Goal: Task Accomplishment & Management: Complete application form

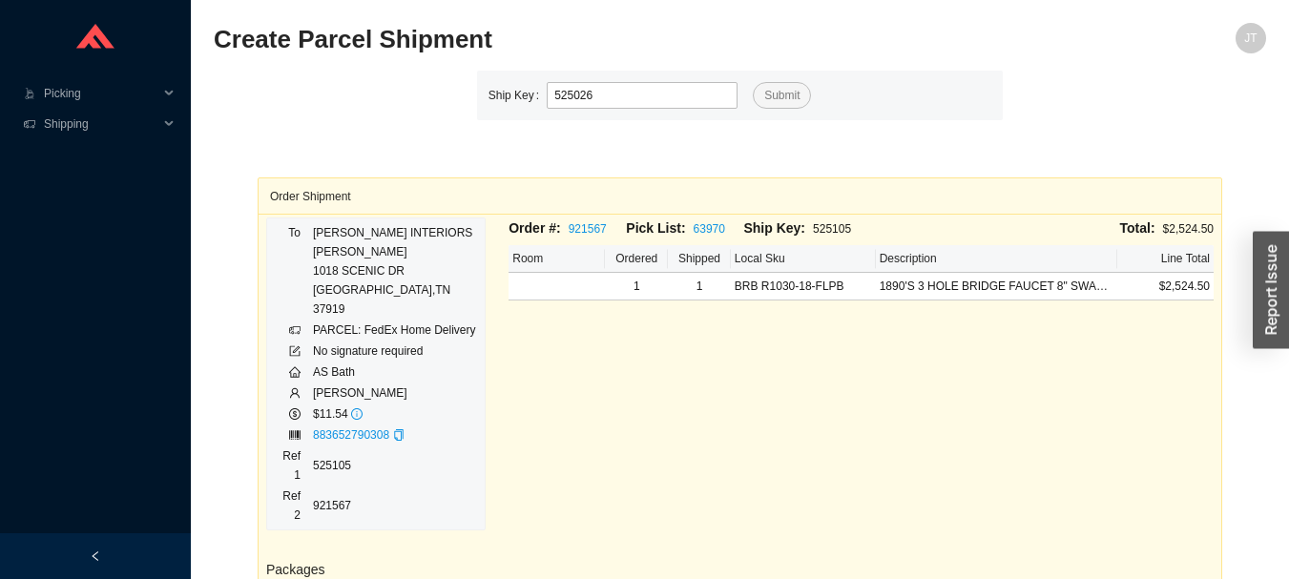
type input "525026"
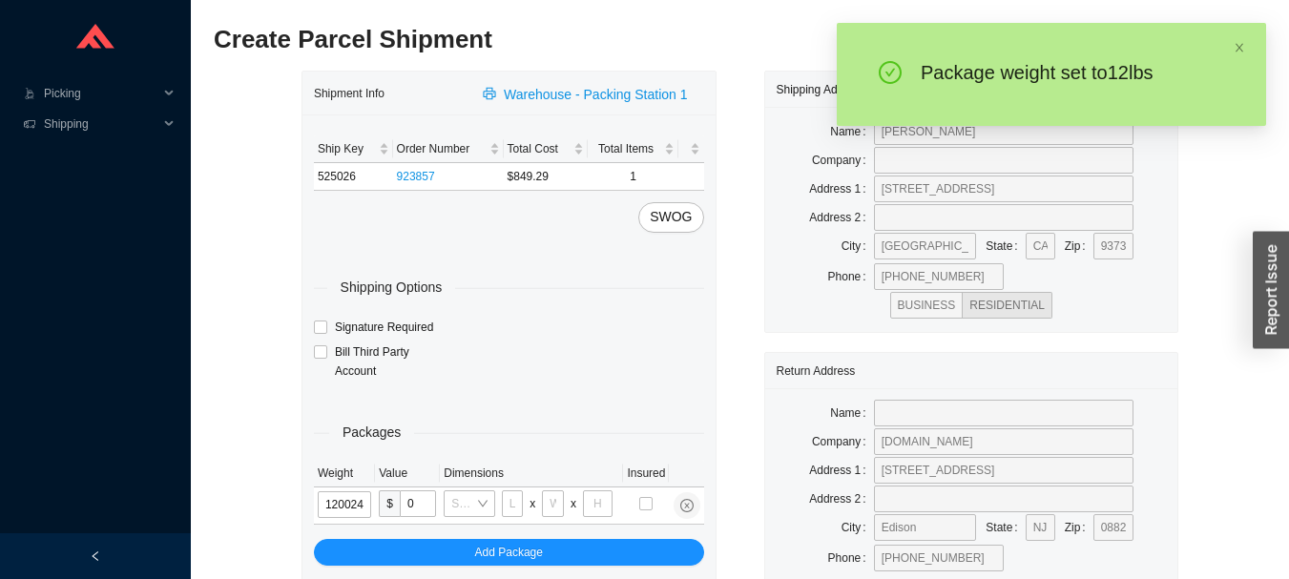
type input "12"
type input "28"
type input "19"
type input "6"
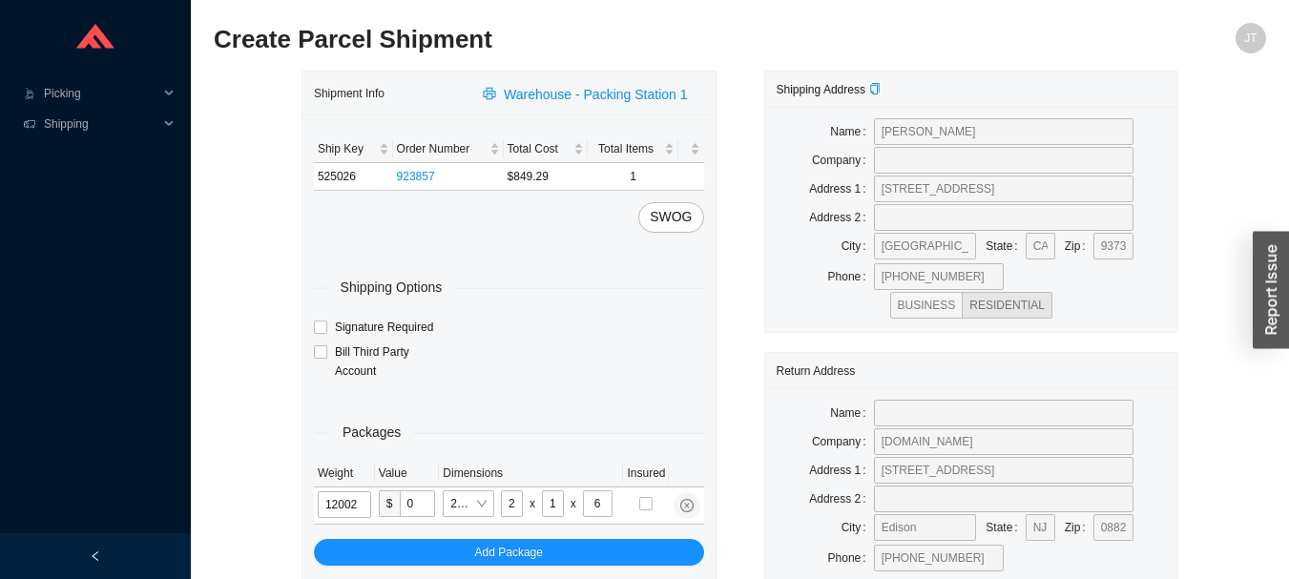
type input "12"
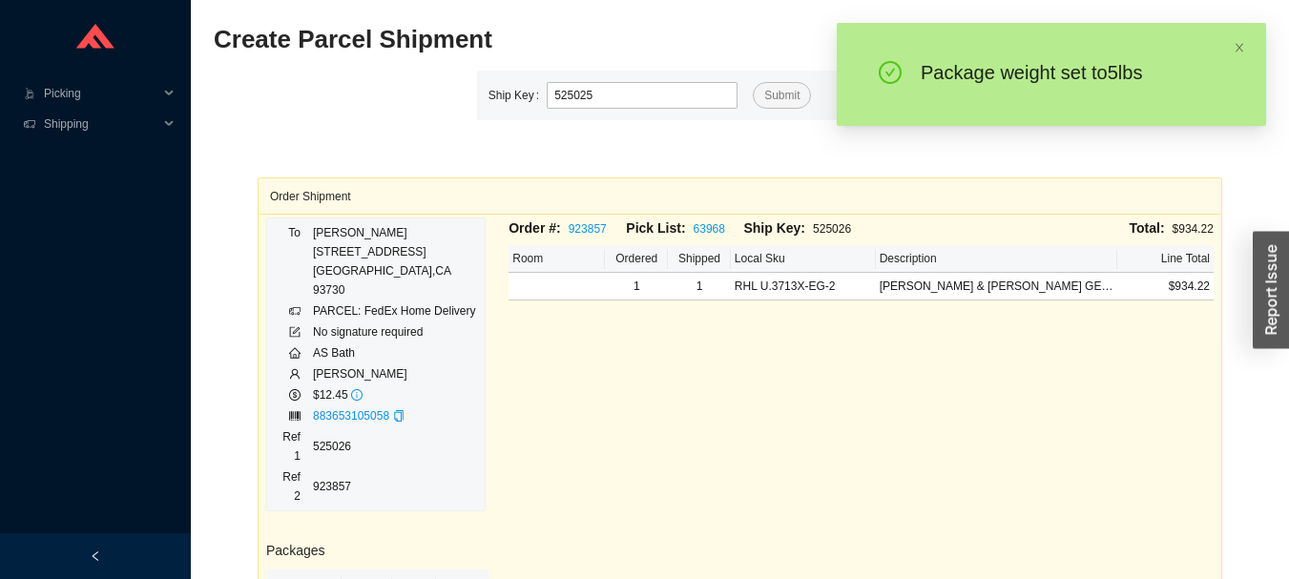
type input "525025"
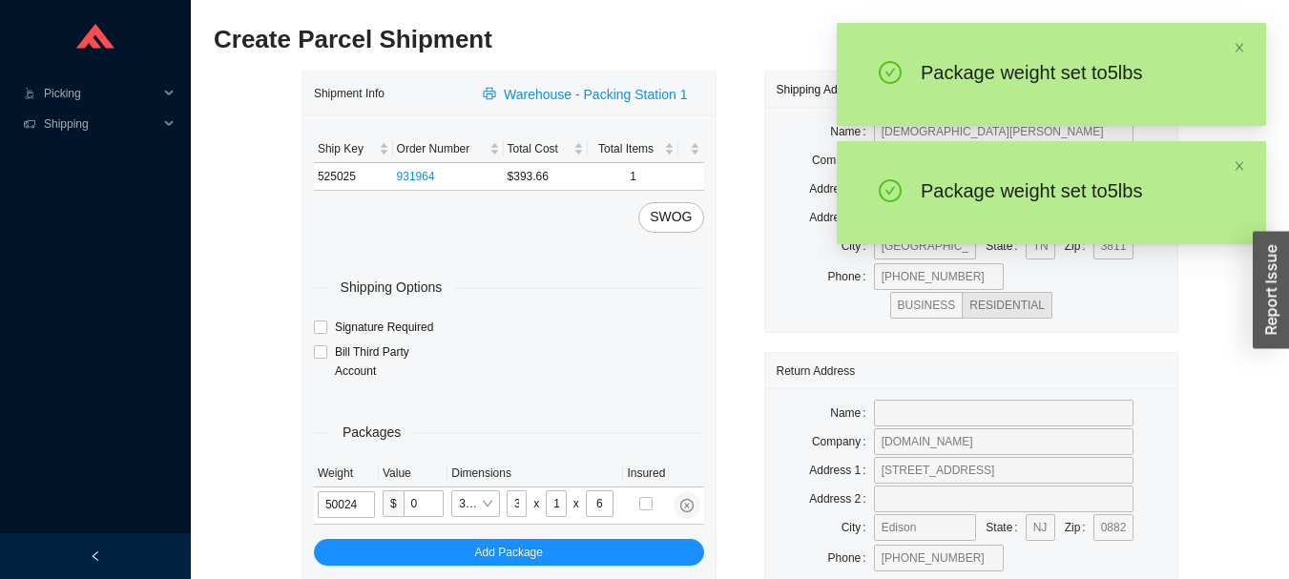
type input "5"
type input "28"
type input "19"
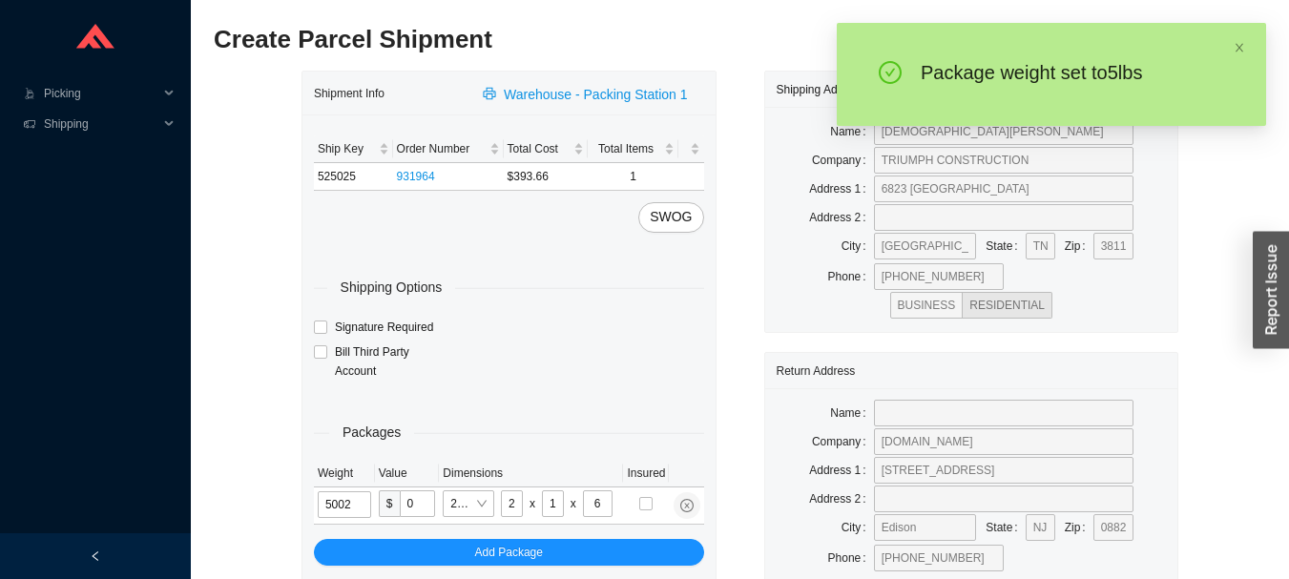
type input "5"
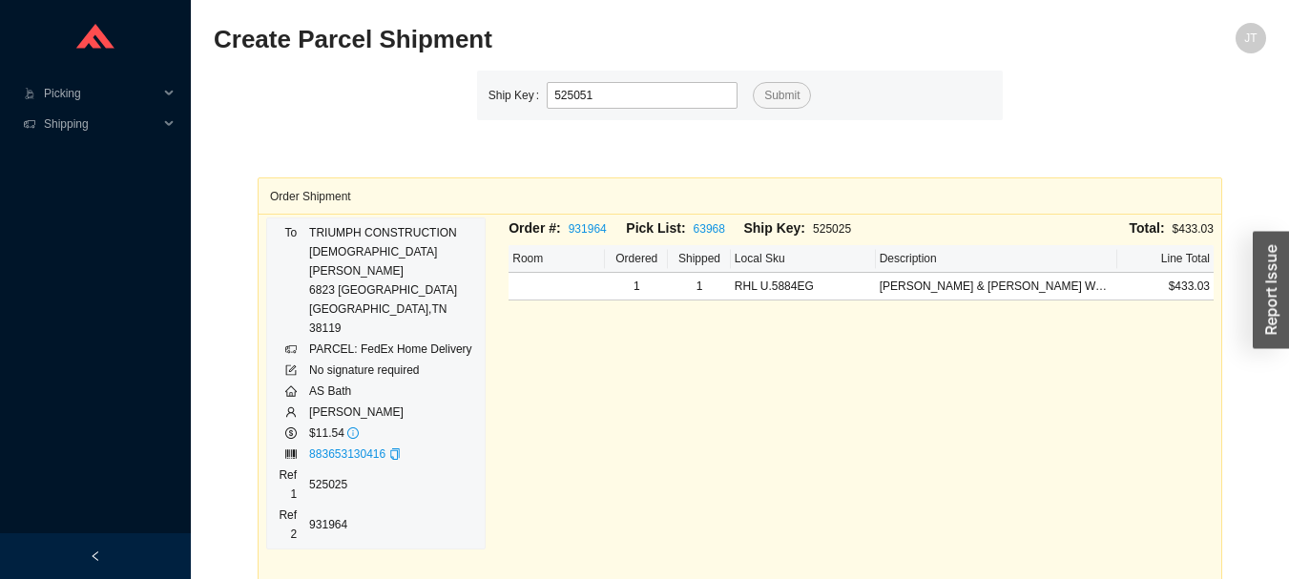
type input "525051"
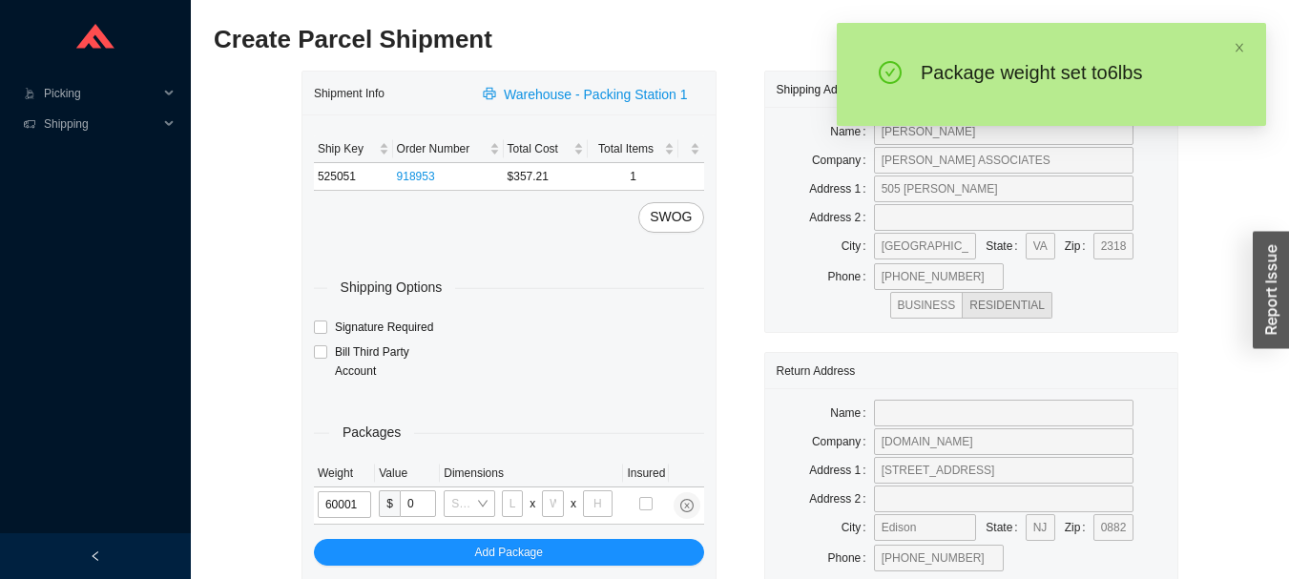
type input "6"
type input "18"
type input "5"
type input "36"
type input "6"
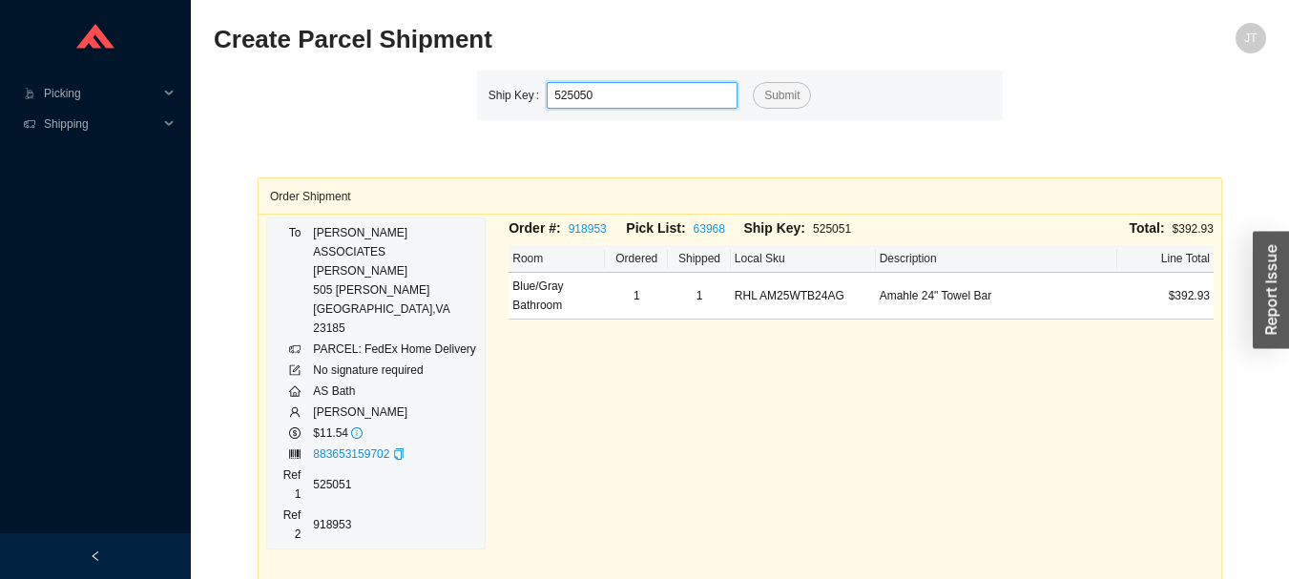
type input "525050"
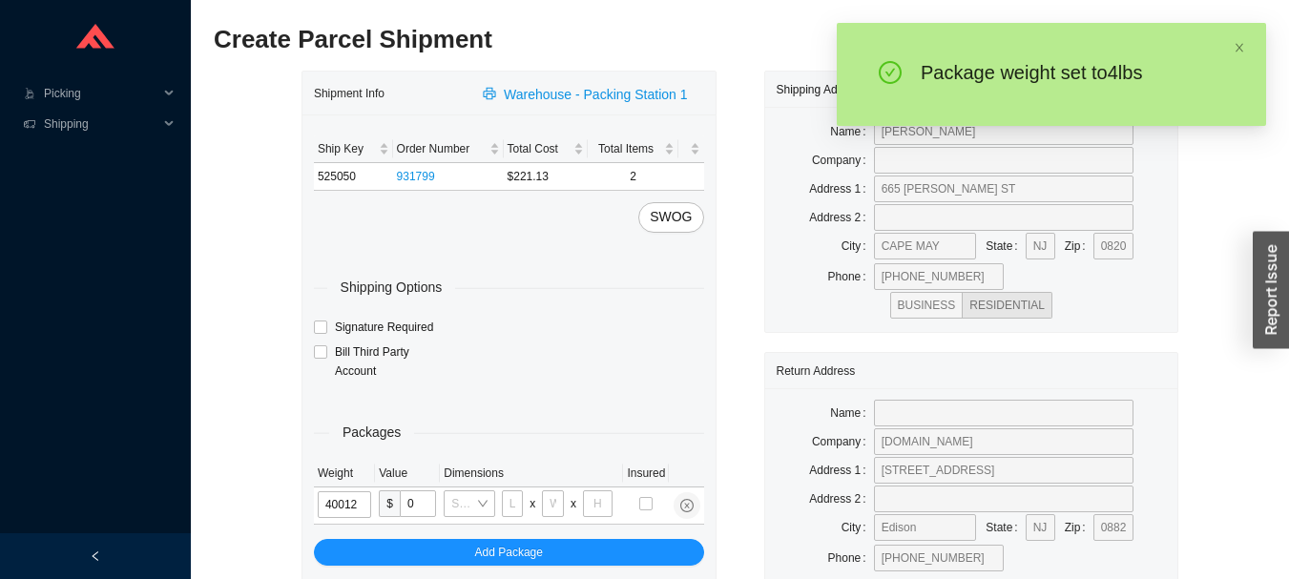
type input "4"
type input "18"
type input "12"
type input "6"
type input "4"
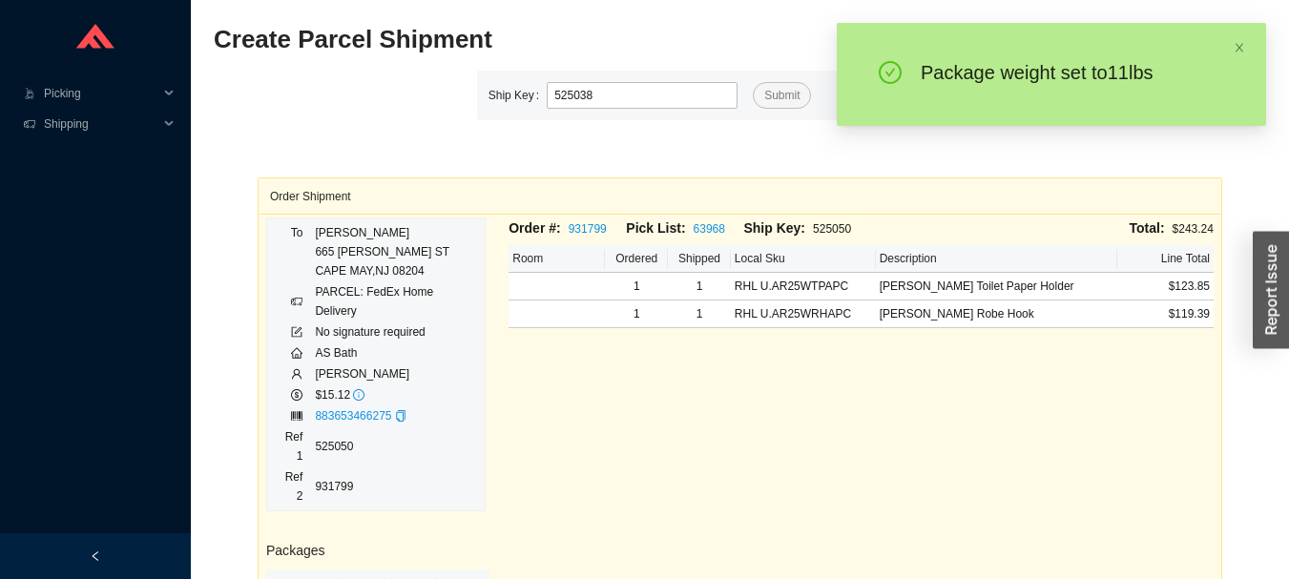
type input "525038"
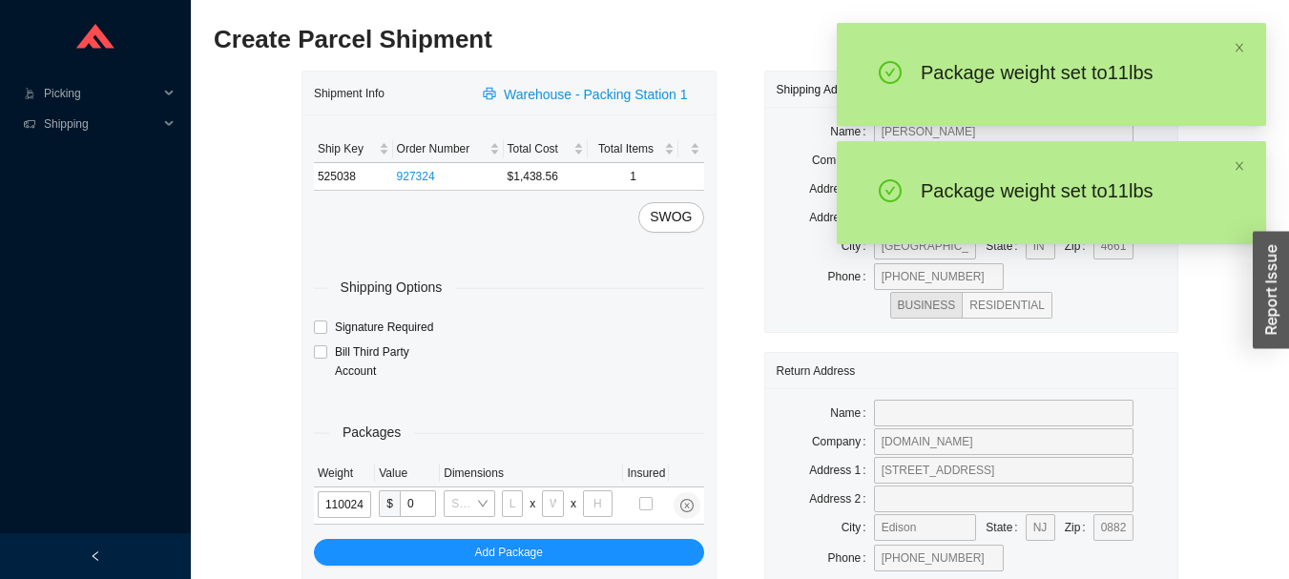
type input "11"
type input "28"
type input "19"
type input "6"
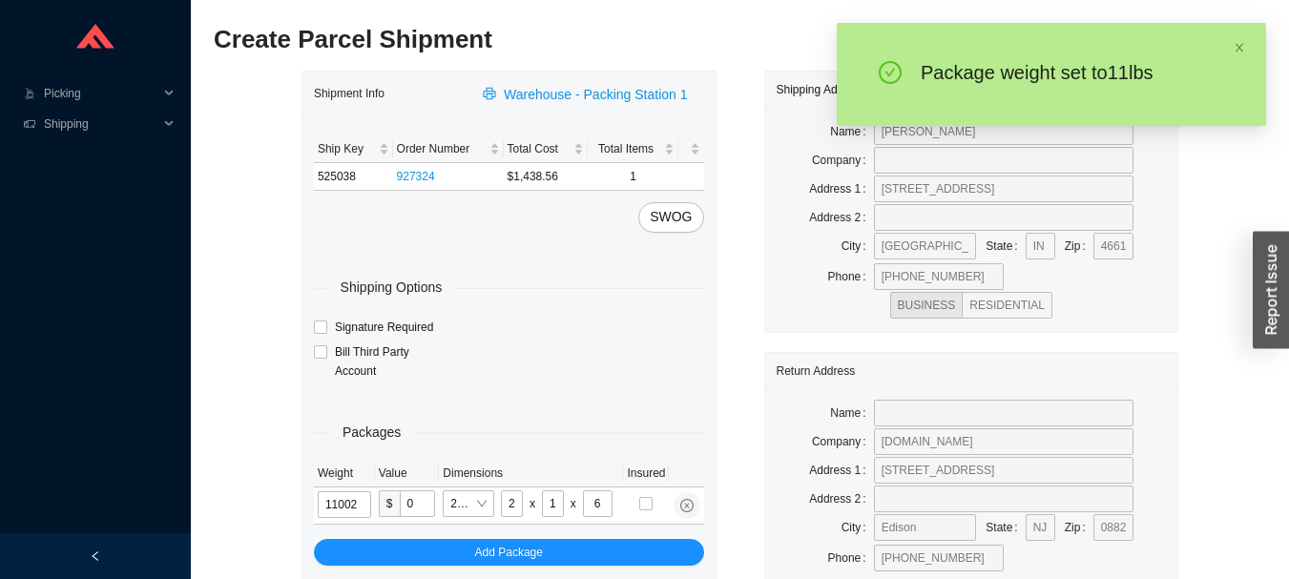
type input "11"
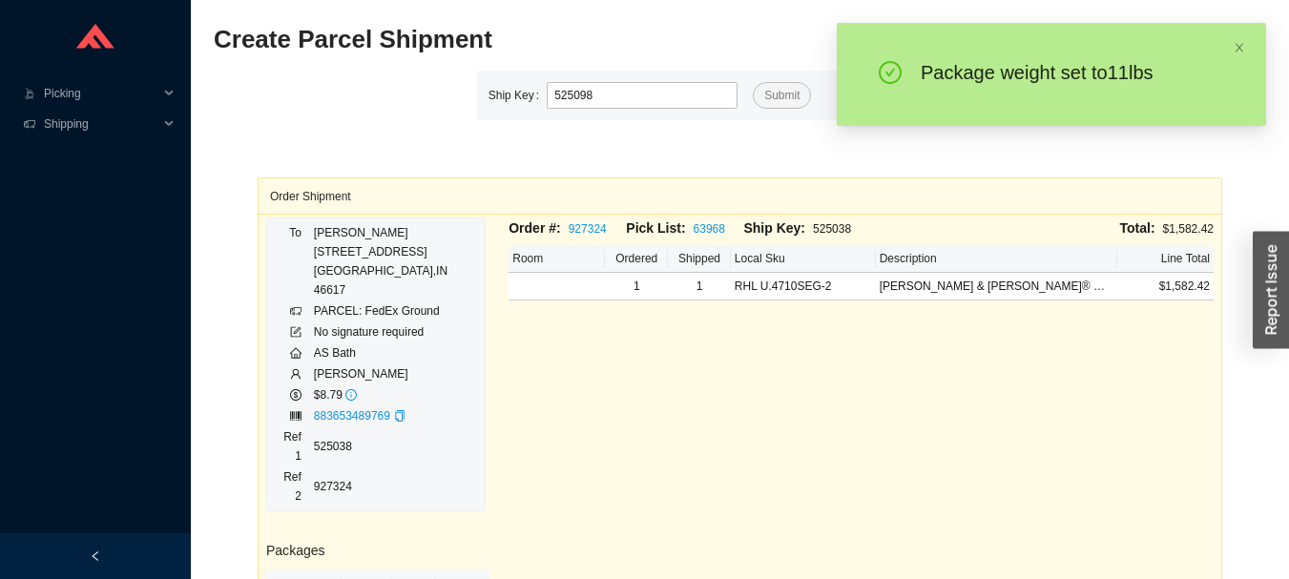
type input "525098"
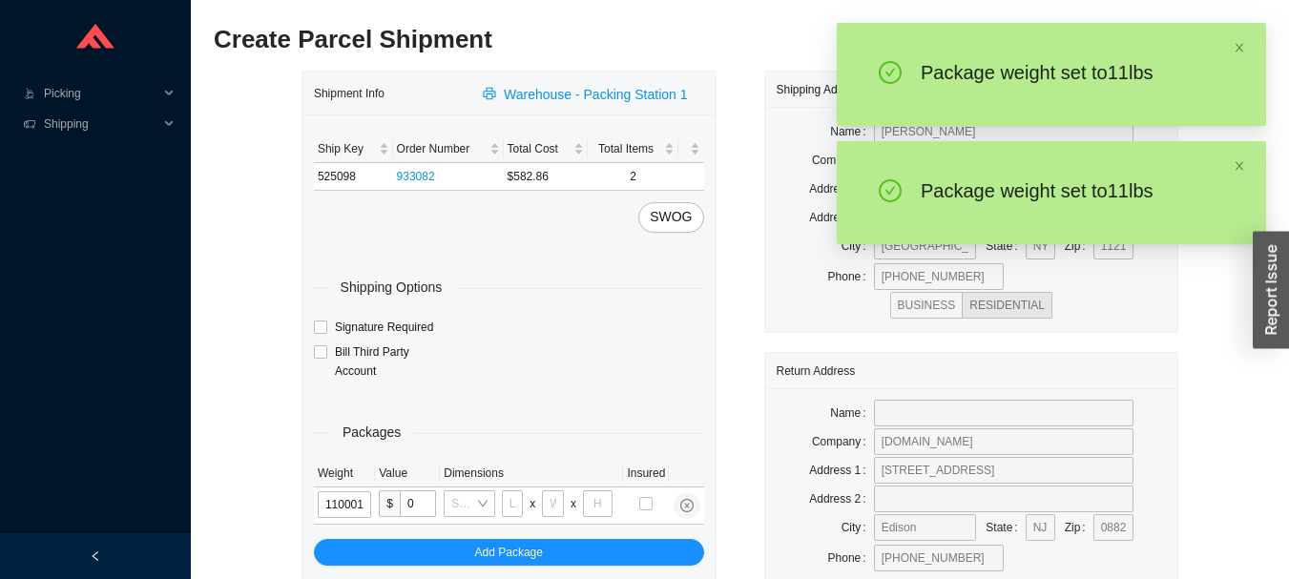
type input "11"
type input "18"
type input "5"
type input "36"
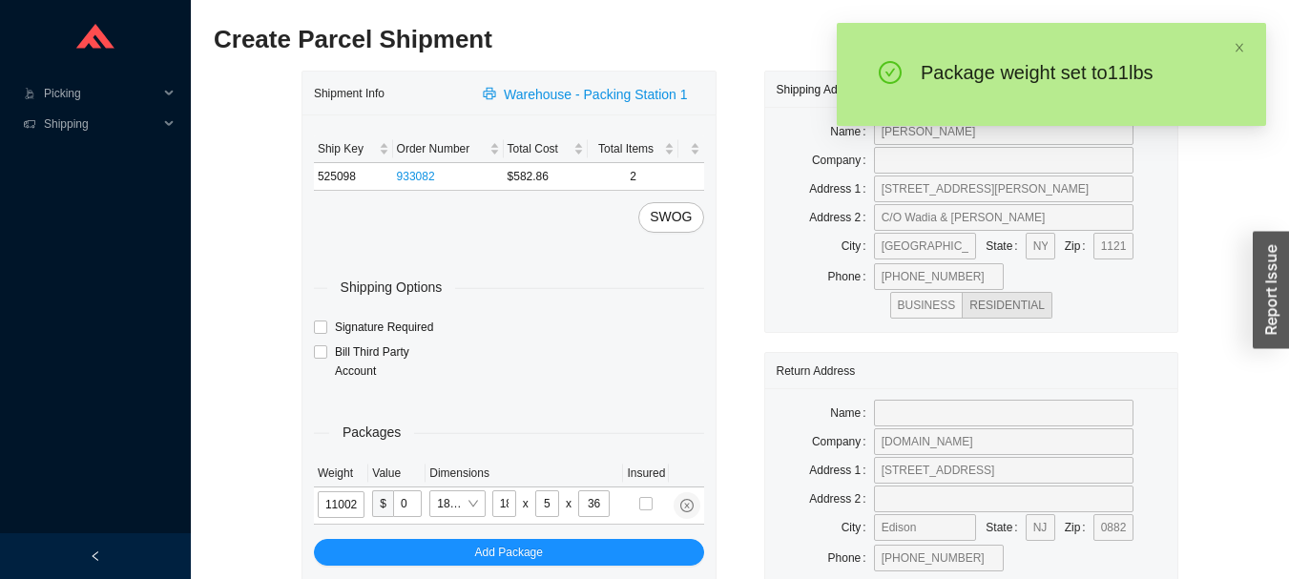
type input "11"
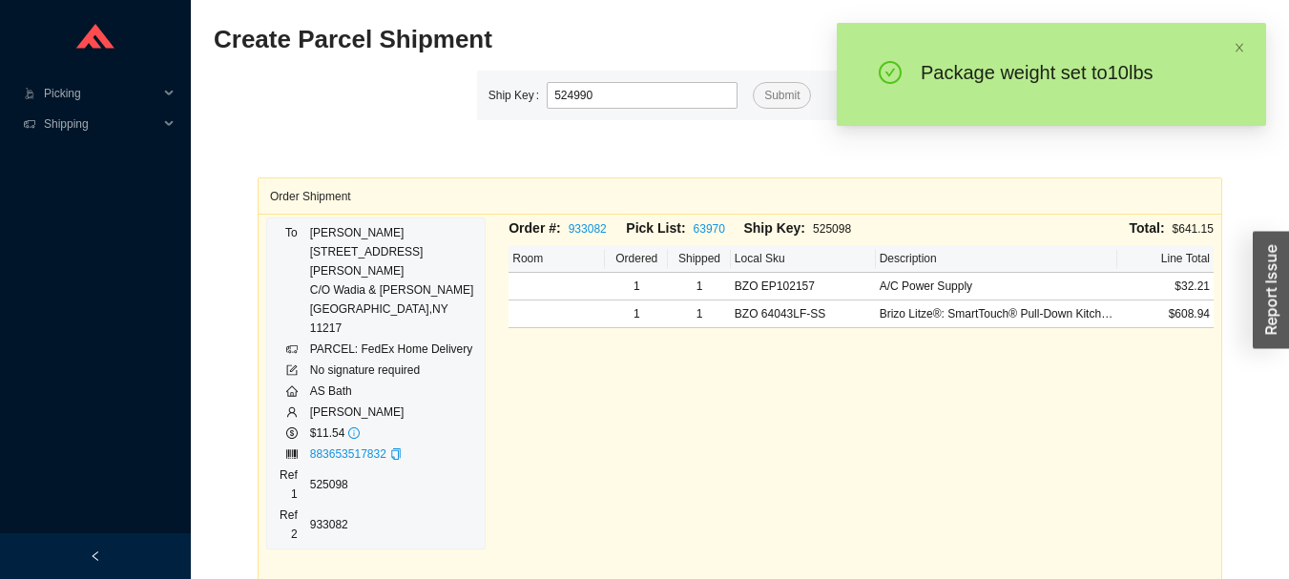
type input "524990"
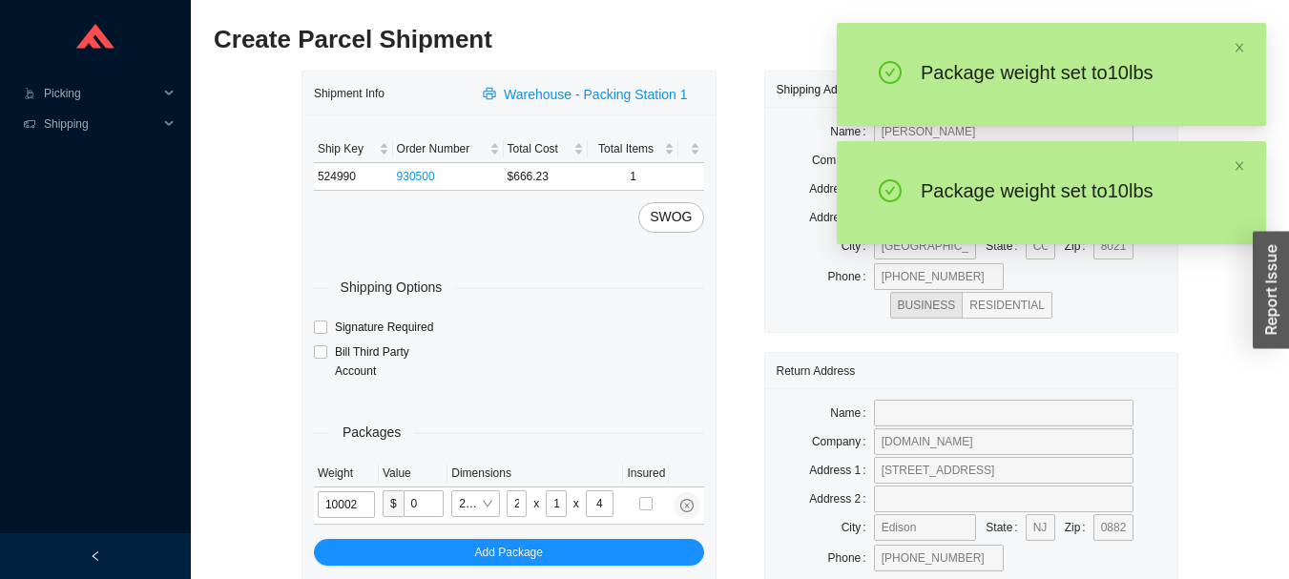
type input "10"
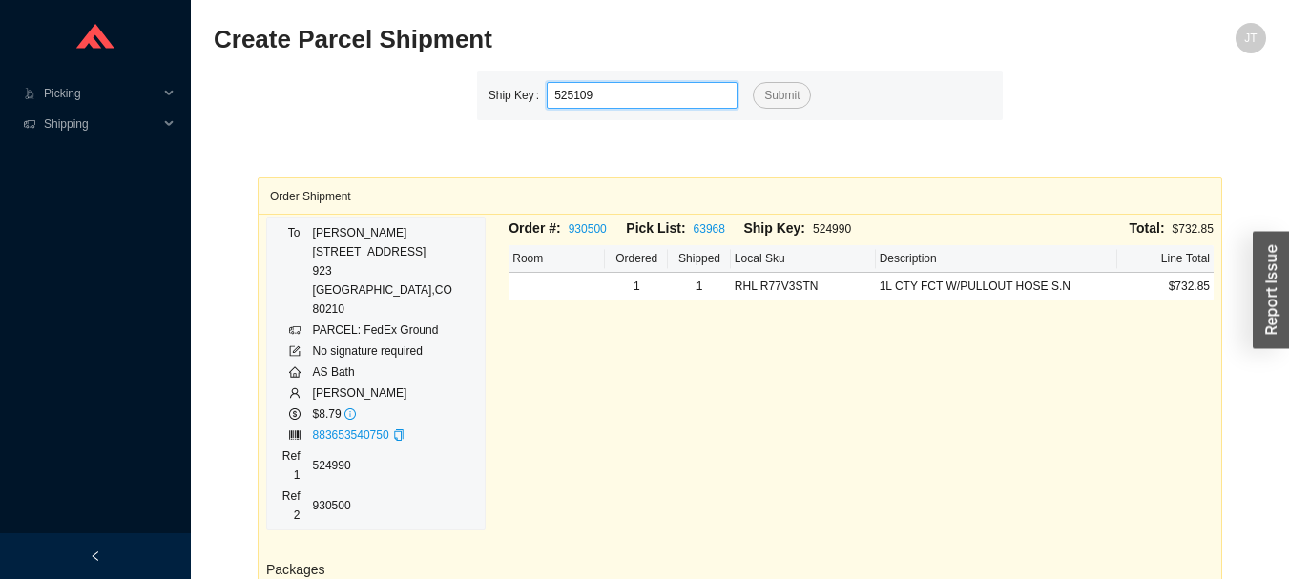
type input "525109"
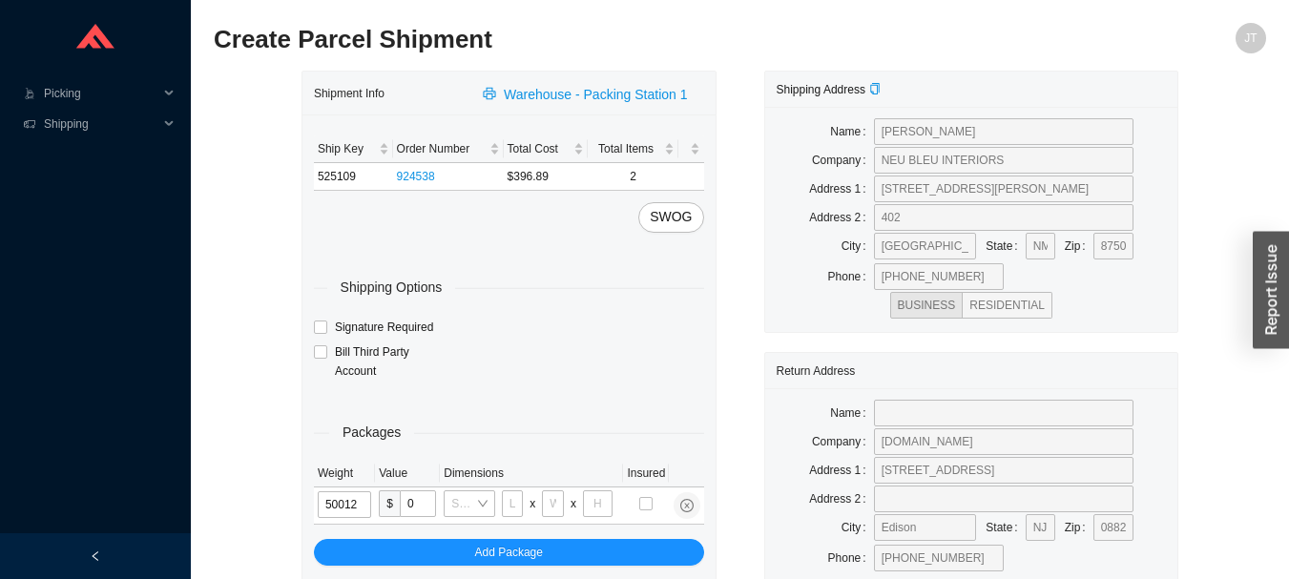
type input "5"
type input "18"
type input "12"
type input "6"
type input "5"
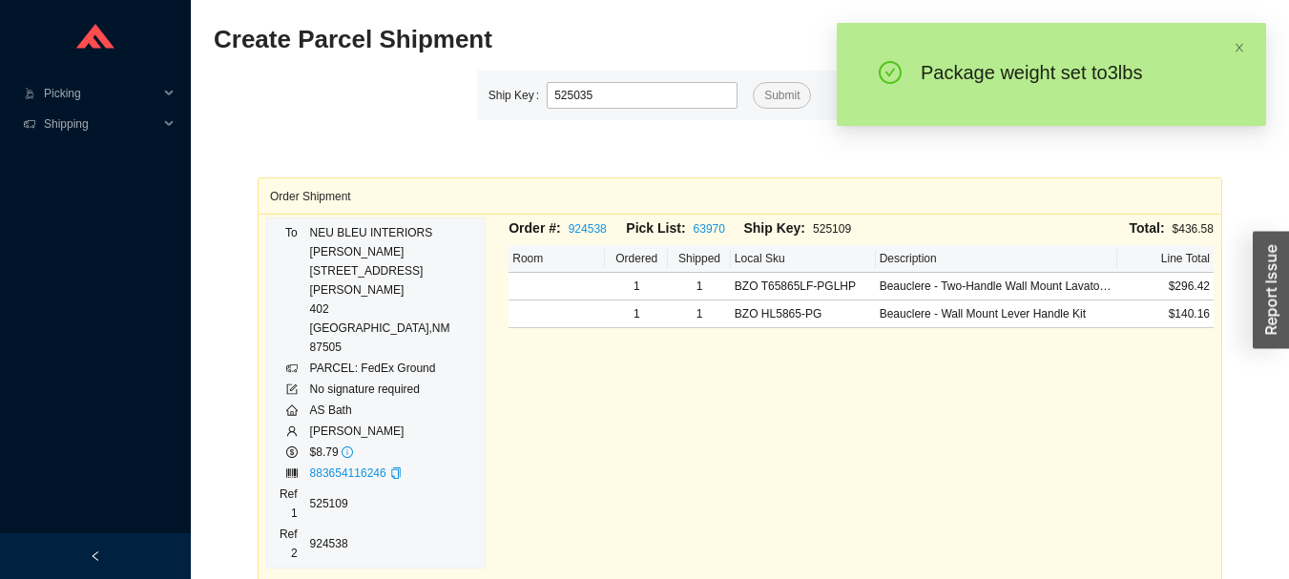
type input "525035"
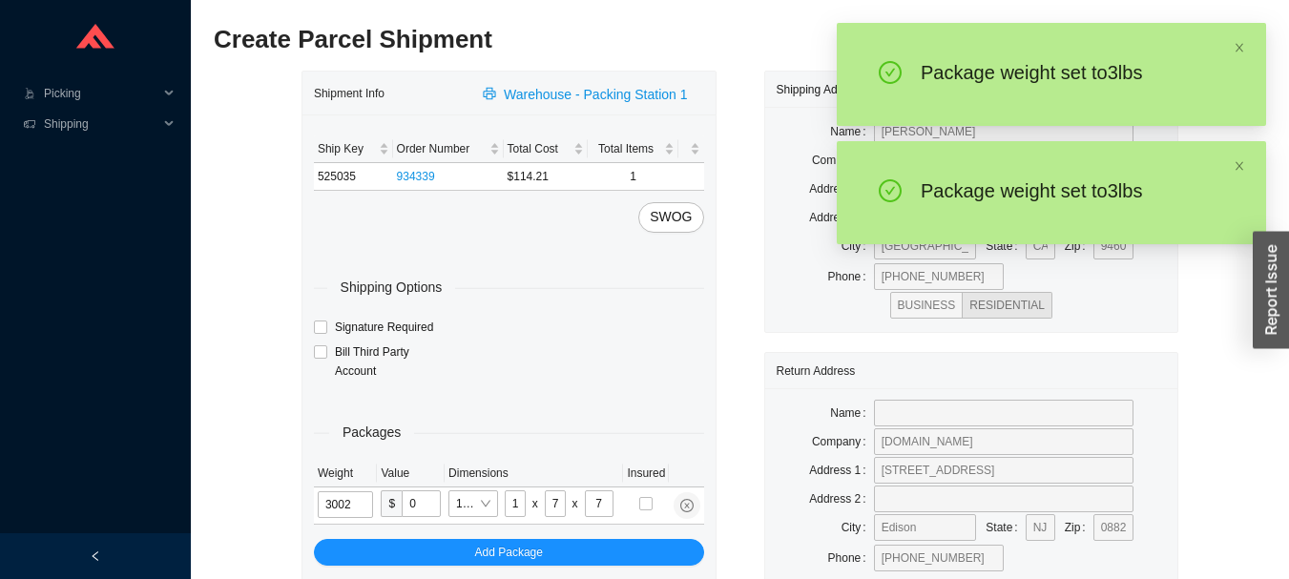
type input "3"
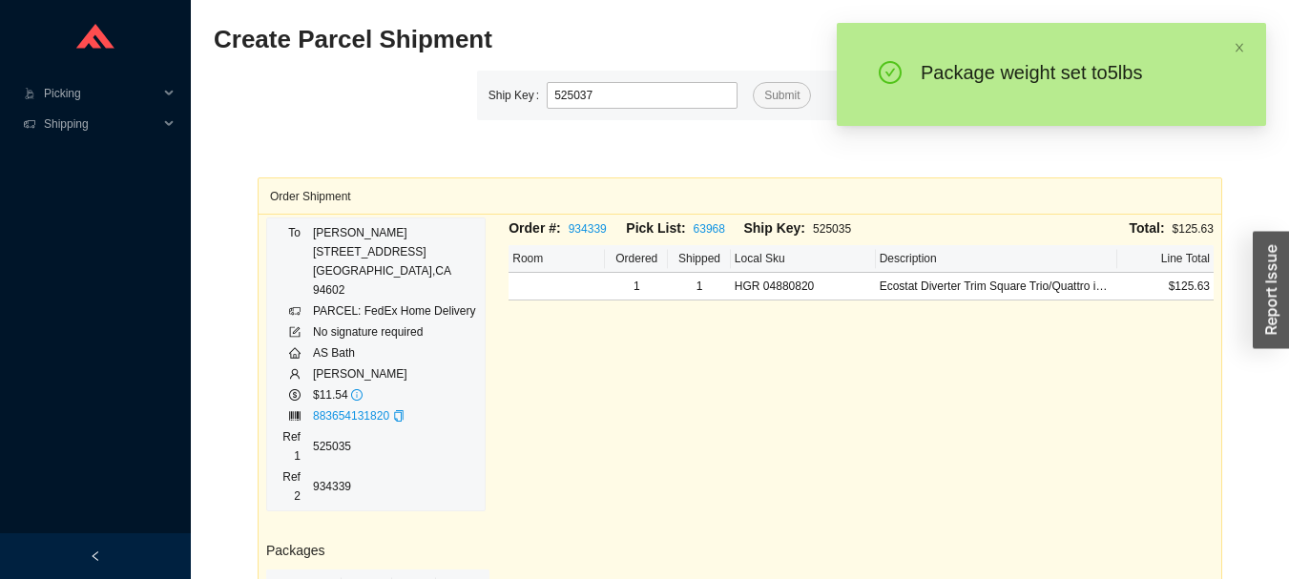
type input "525037"
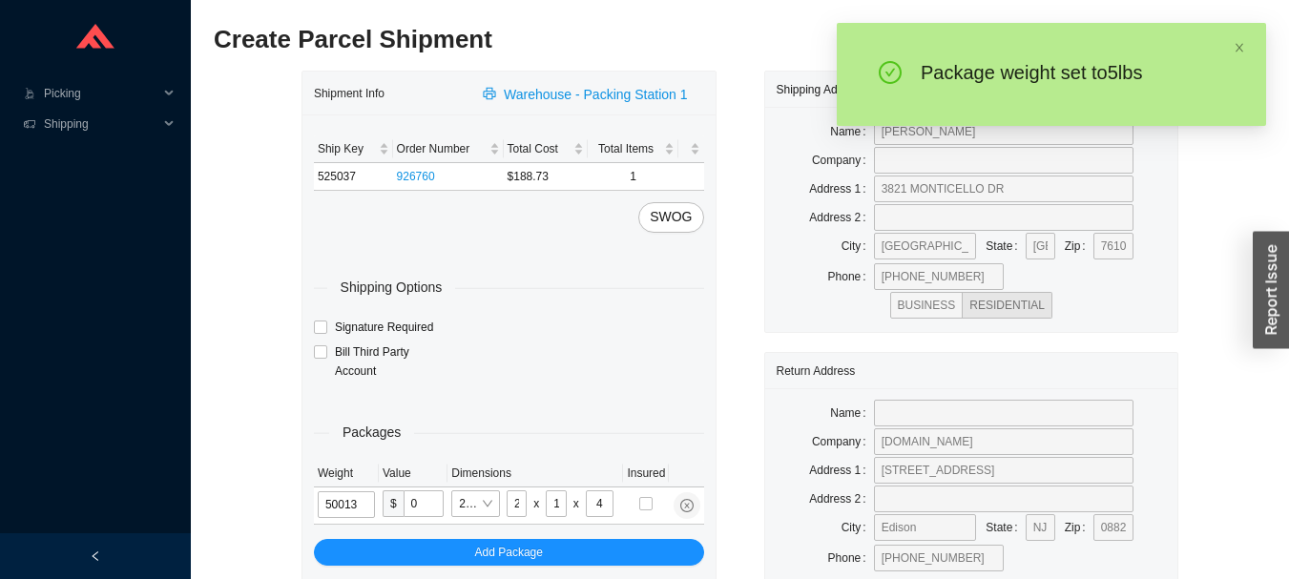
type input "5"
type input "10"
type input "5"
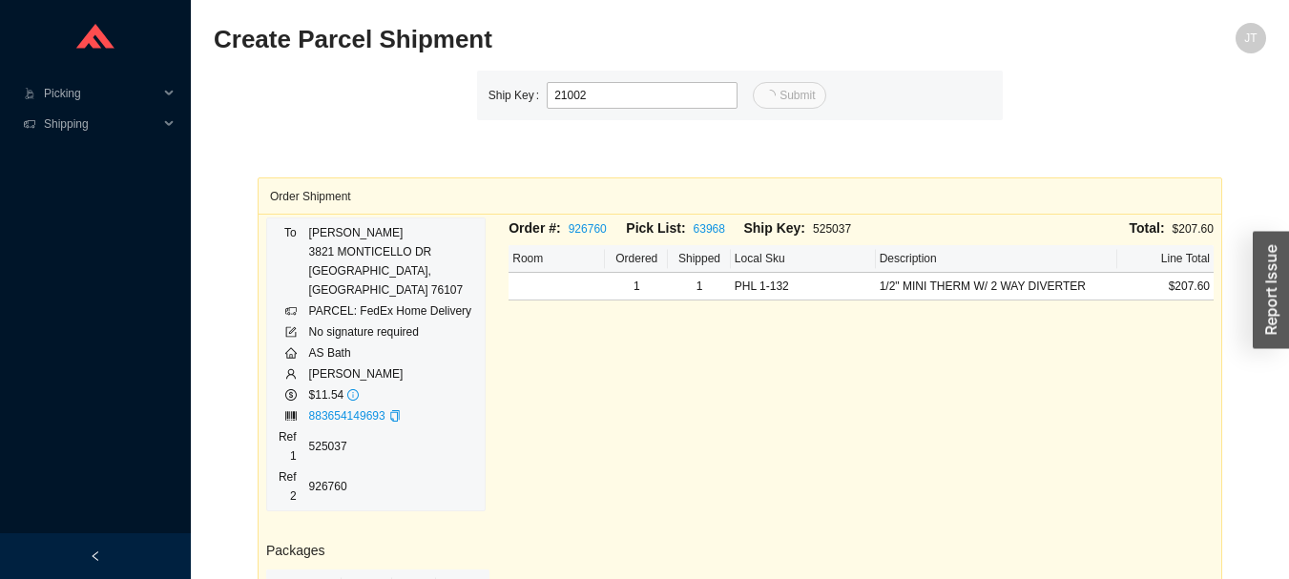
type input "2"
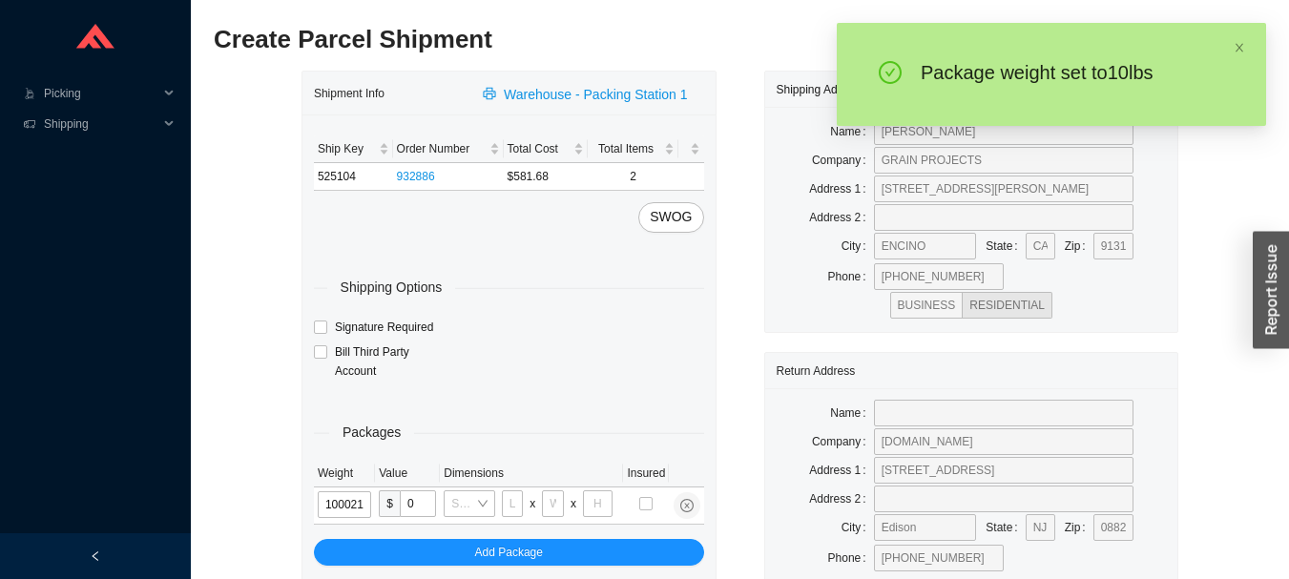
type input "10"
type input "18"
type input "12"
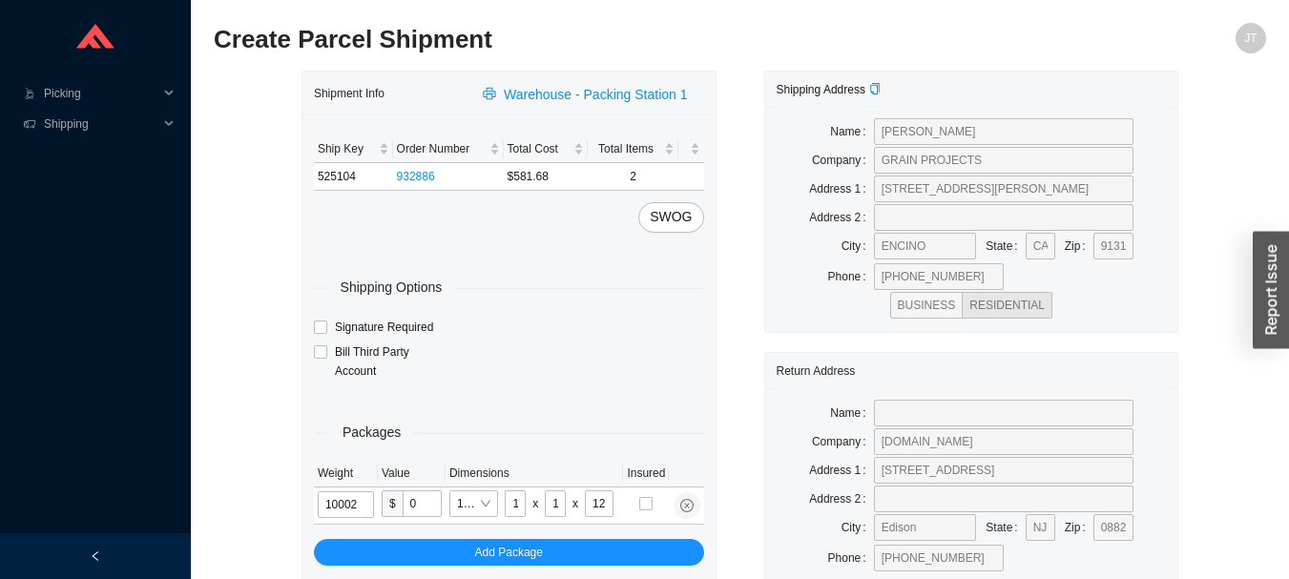
type input "10"
